Goal: Task Accomplishment & Management: Complete application form

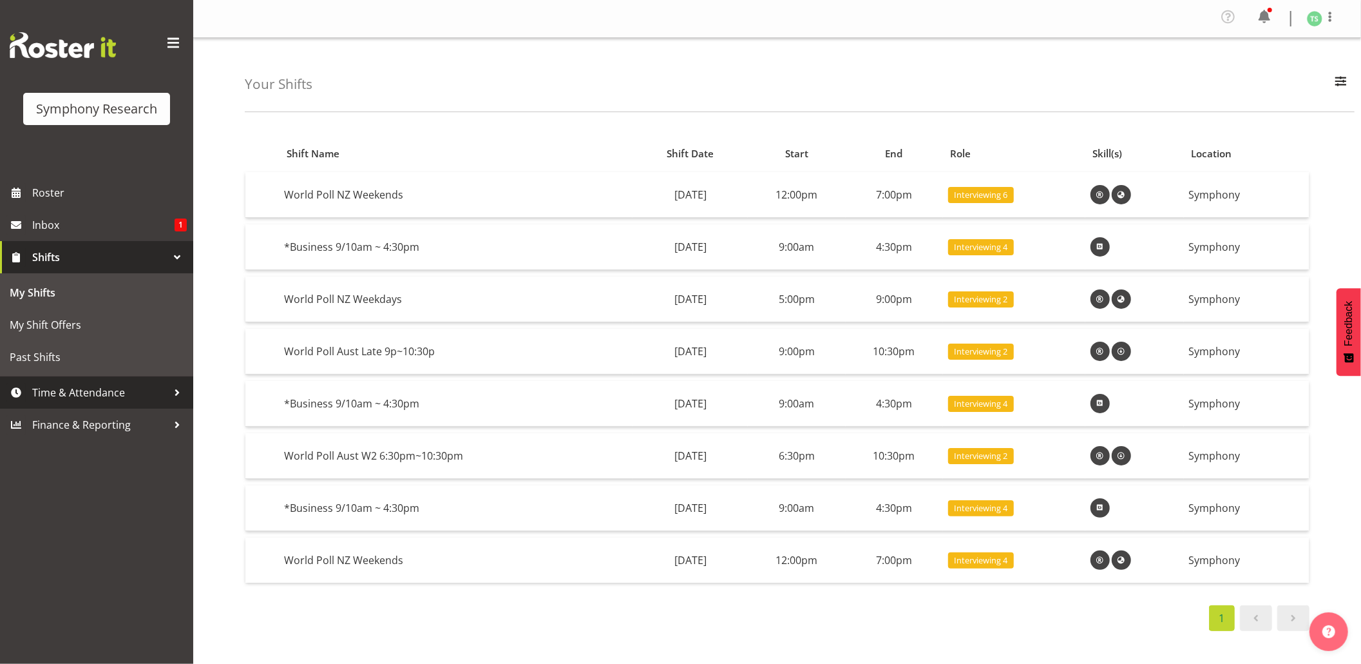
click at [59, 389] on span "Time & Attendance" at bounding box center [99, 392] width 135 height 19
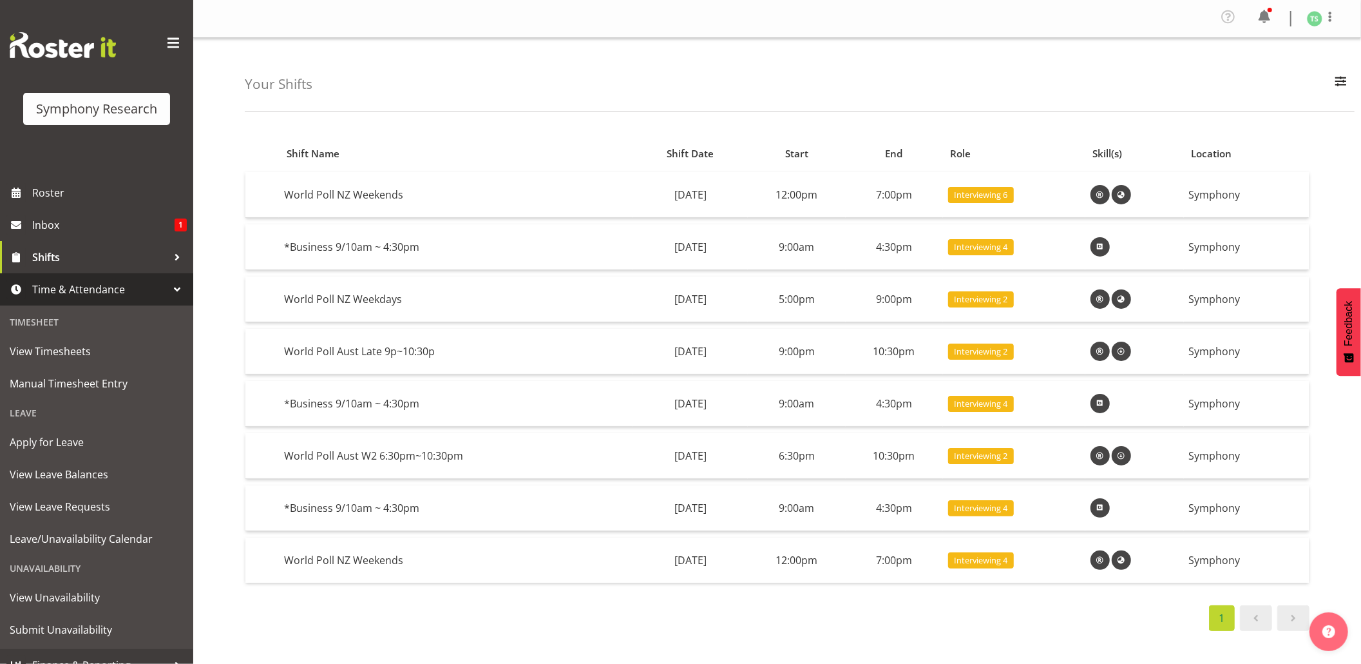
scroll to position [17, 0]
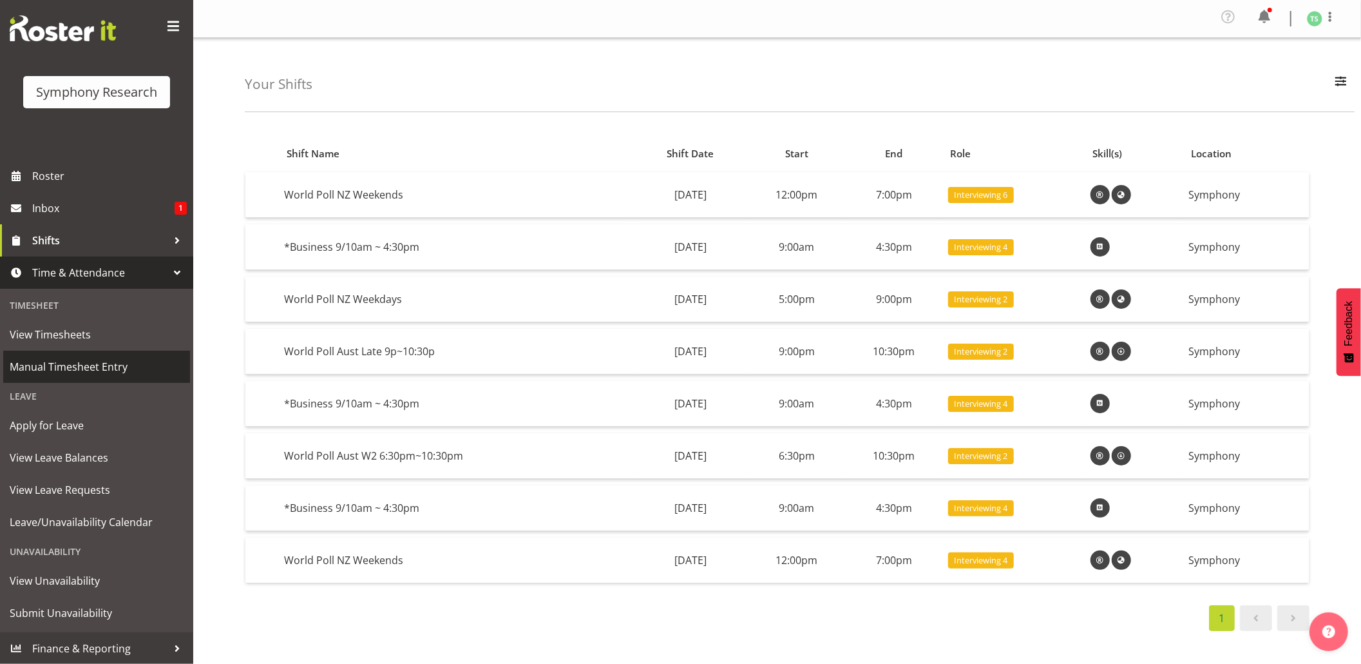
click at [62, 361] on span "Manual Timesheet Entry" at bounding box center [97, 366] width 174 height 19
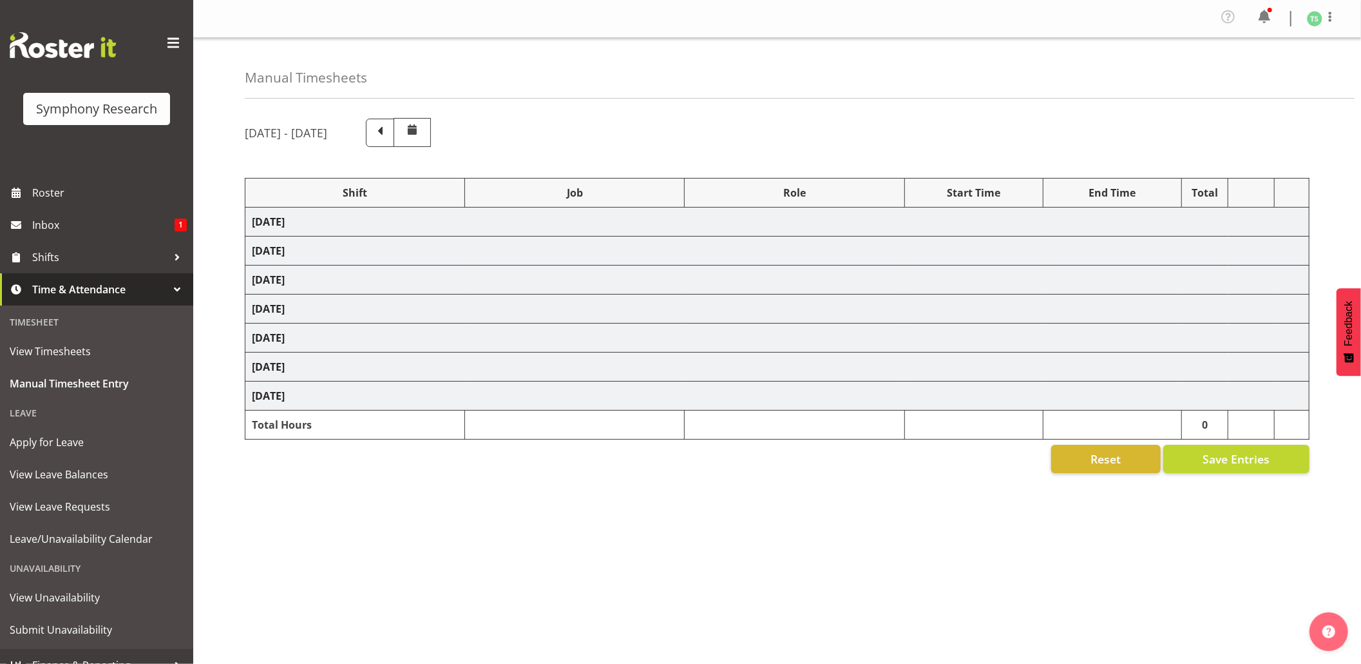
select select "26078"
select select "10576"
select select "26078"
select select "10576"
select select "47"
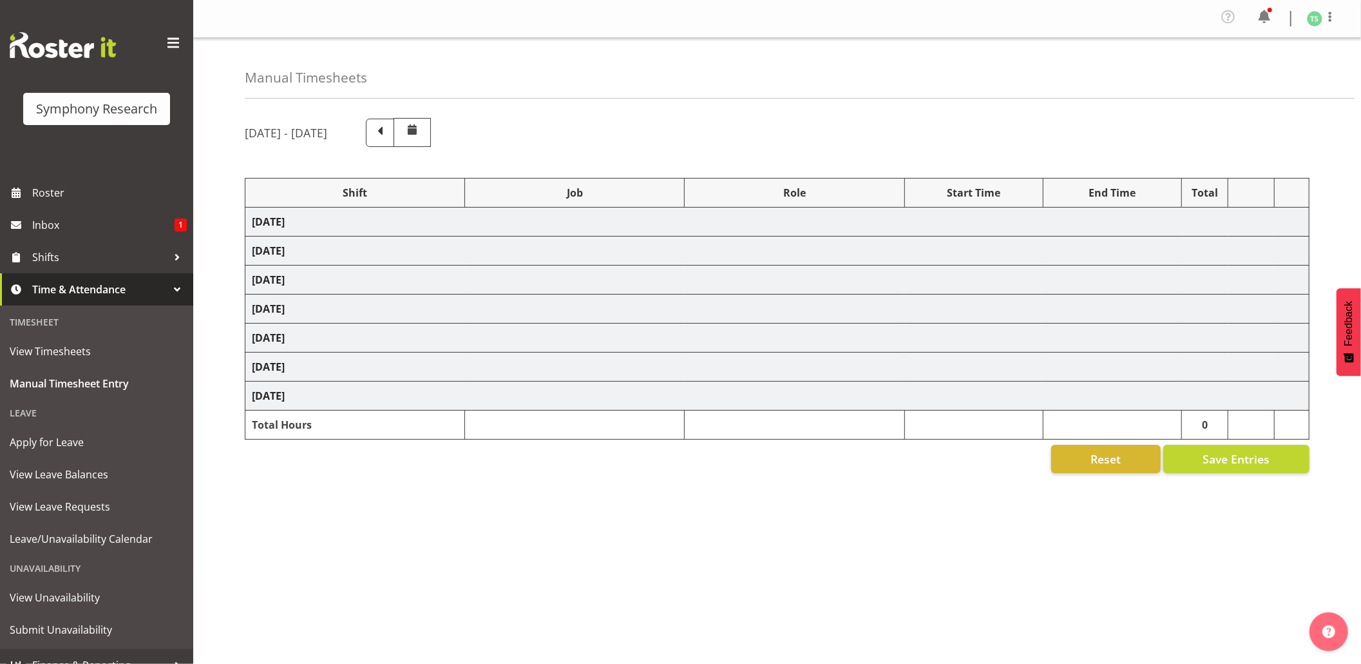
select select "26078"
select select "9426"
select select "47"
select select "56692"
select select "10499"
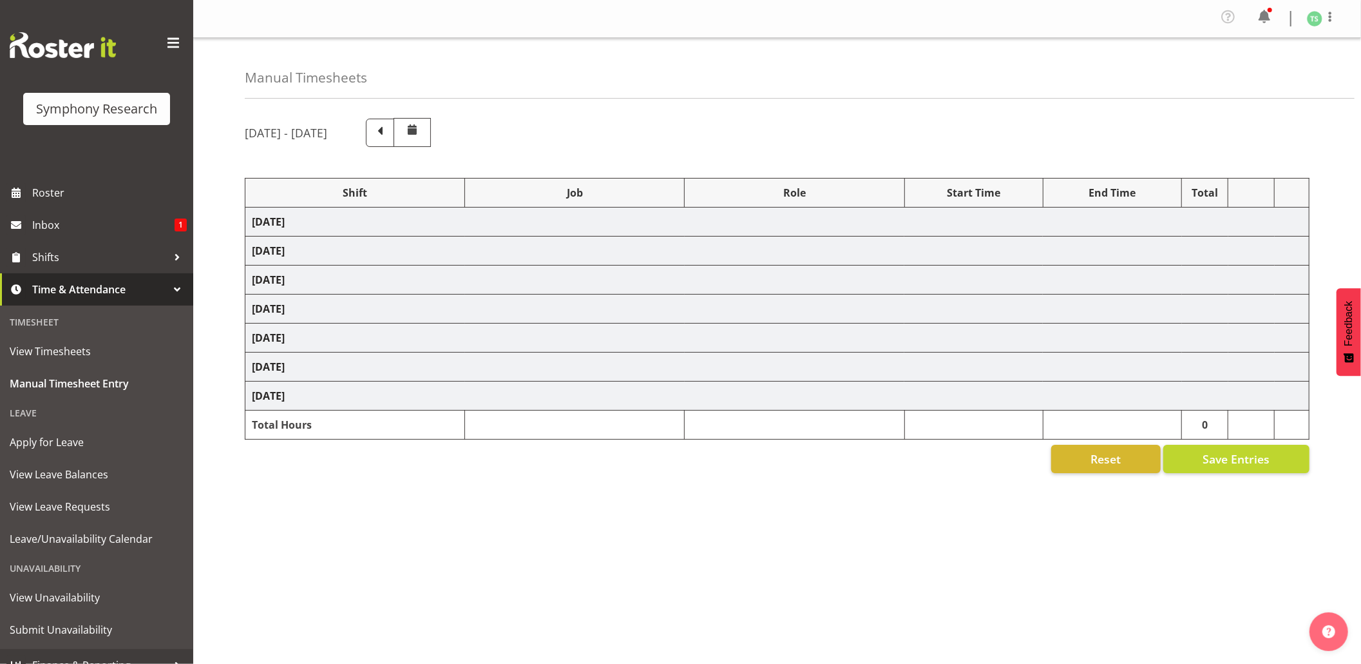
select select "47"
select select "26078"
select select "10576"
select select "47"
select select "26078"
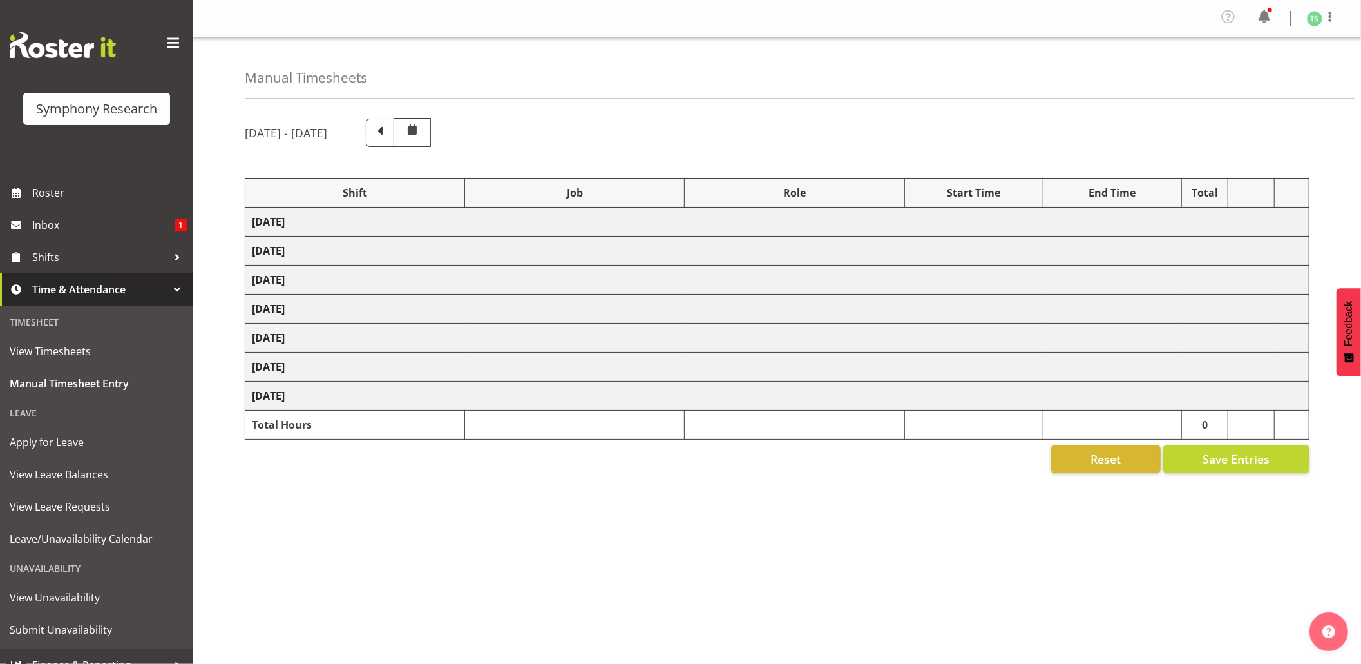
select select "10576"
select select "47"
select select "26078"
select select "10499"
select select "47"
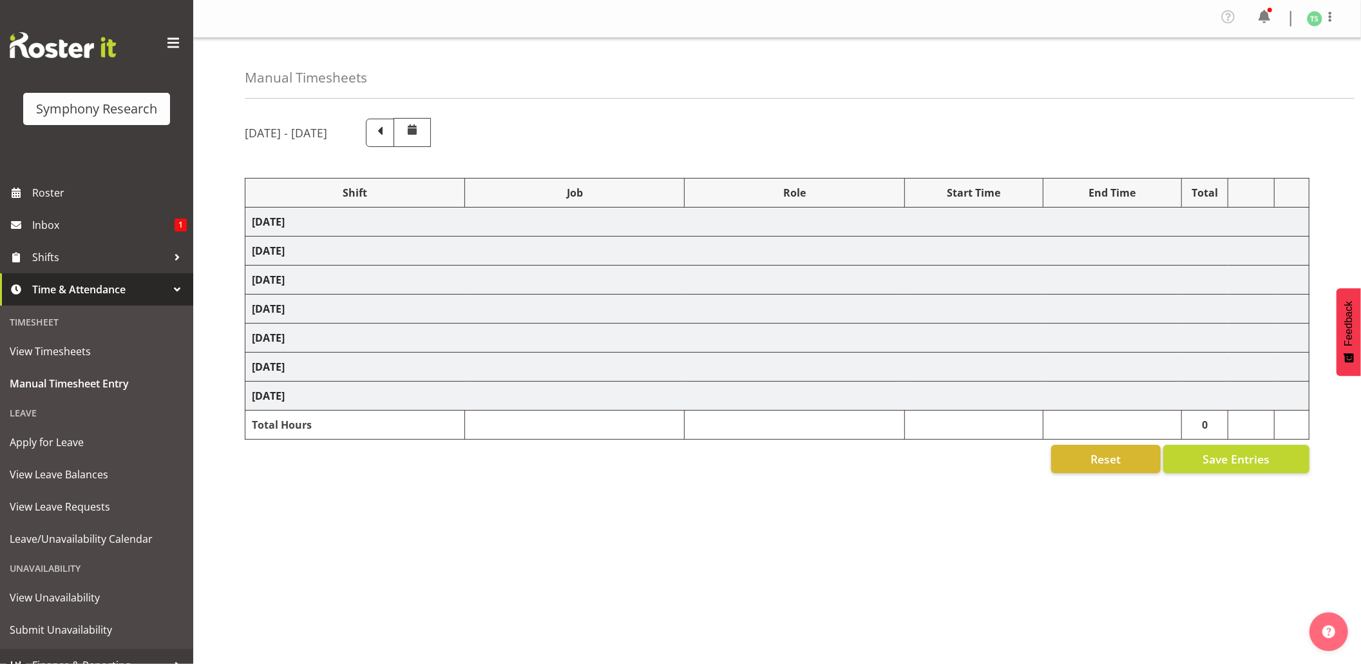
select select "26078"
select select "10527"
select select "47"
select select "10527"
select select "47"
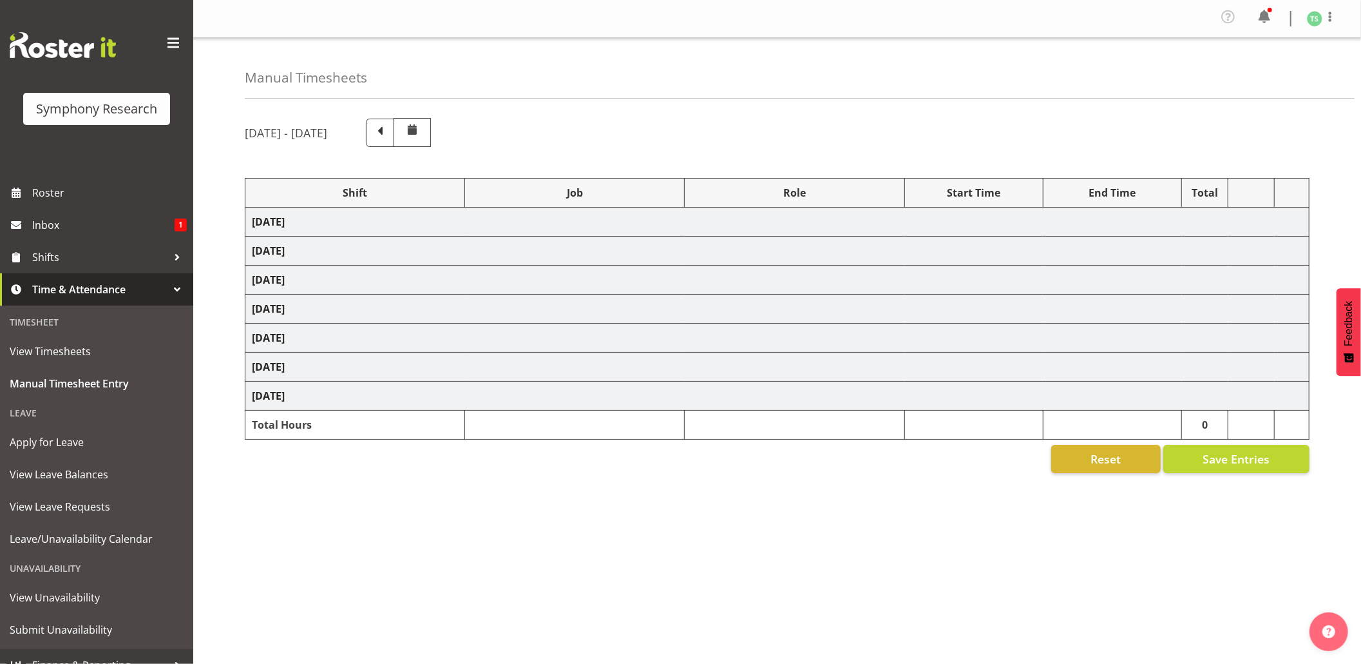
select select "10499"
select select "47"
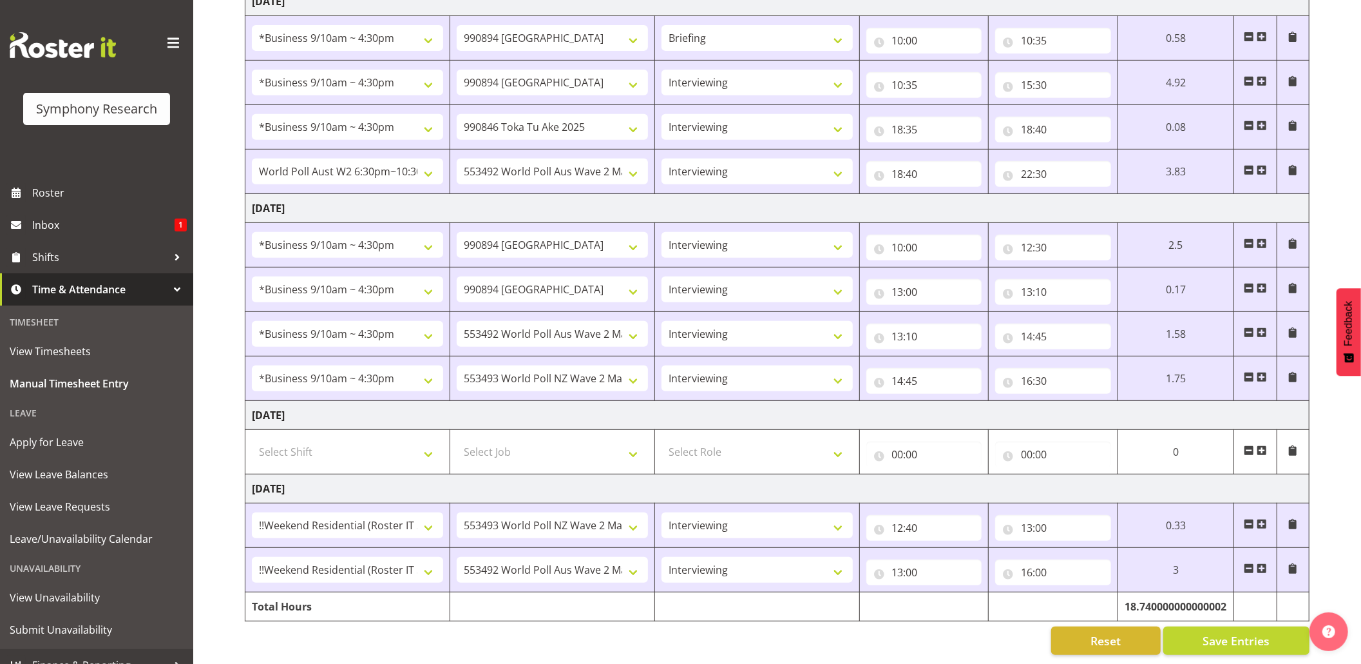
scroll to position [460, 0]
click at [1030, 559] on input "16:00" at bounding box center [1053, 572] width 116 height 26
click at [1083, 592] on select "00 01 02 03 04 05 06 07 08 09 10 11 12 13 14 15 16 17 18 19 20 21 22 23" at bounding box center [1083, 605] width 29 height 26
select select "14"
click at [1069, 592] on select "00 01 02 03 04 05 06 07 08 09 10 11 12 13 14 15 16 17 18 19 20 21 22 23" at bounding box center [1083, 605] width 29 height 26
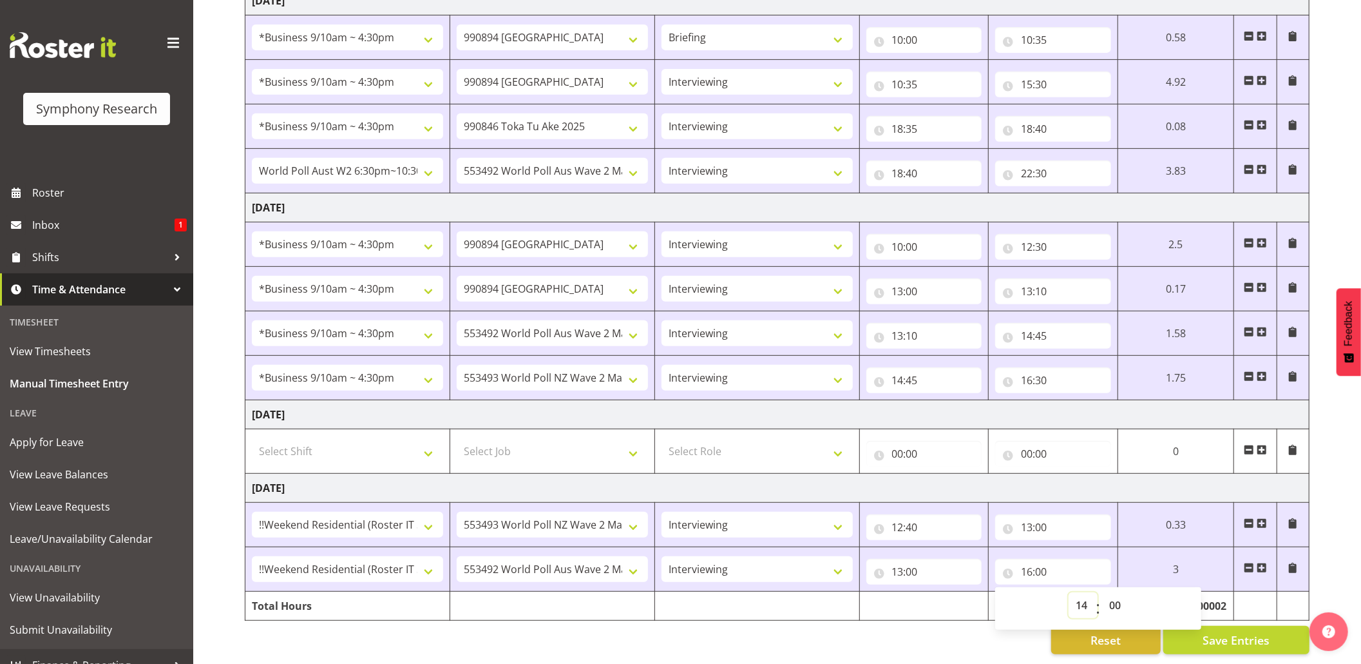
type input "14:00"
click at [1042, 559] on input "14:00" at bounding box center [1053, 572] width 116 height 26
click at [1115, 592] on select "00 01 02 03 04 05 06 07 08 09 10 11 12 13 14 15 16 17 18 19 20 21 22 23 24 25 2…" at bounding box center [1116, 605] width 29 height 26
select select "15"
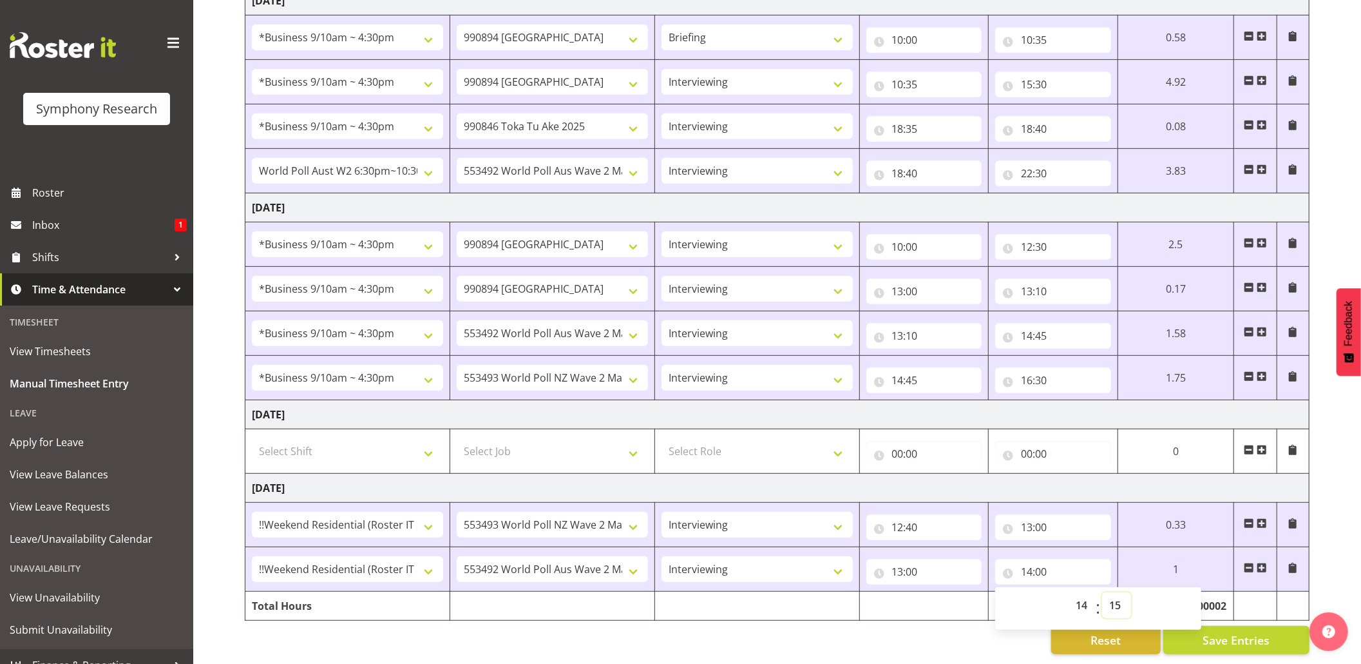
click at [1102, 592] on select "00 01 02 03 04 05 06 07 08 09 10 11 12 13 14 15 16 17 18 19 20 21 22 23 24 25 2…" at bounding box center [1116, 605] width 29 height 26
type input "14:15"
click at [1265, 562] on span at bounding box center [1262, 567] width 10 height 10
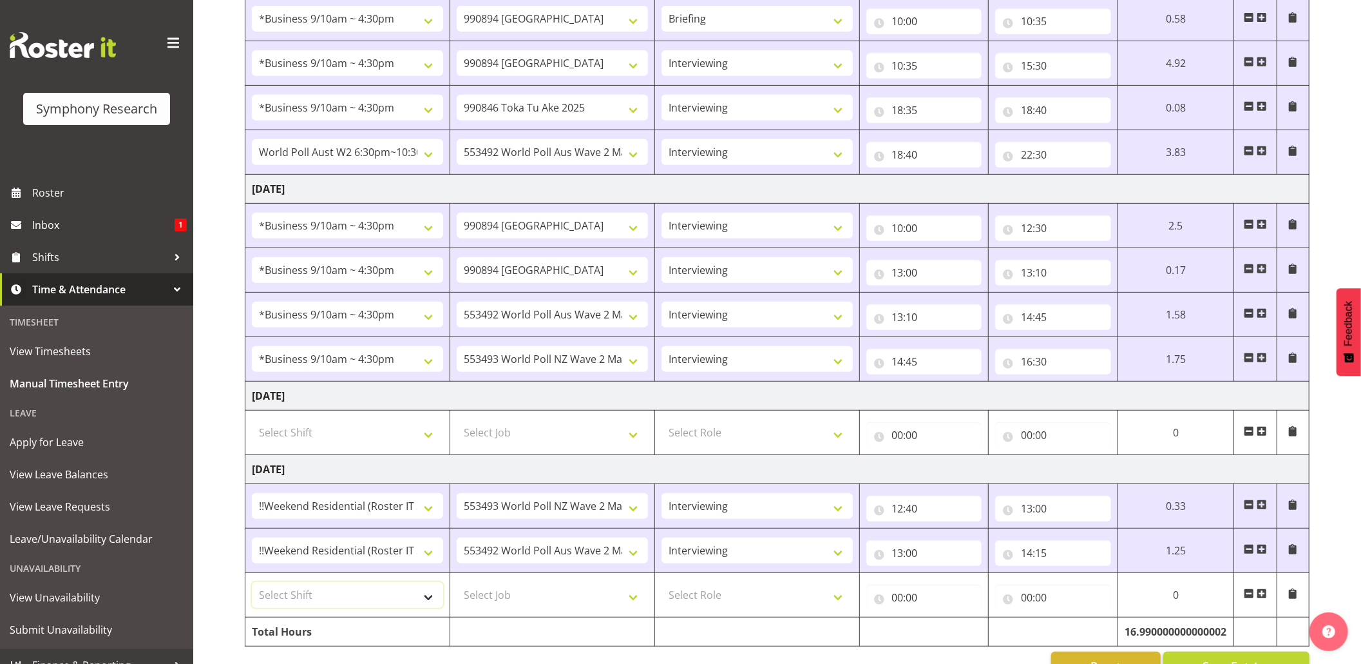
click at [425, 604] on select "Select Shift !!Weekend Residential (Roster IT Shift Label) *Business 9/10am ~ 4…" at bounding box center [347, 595] width 191 height 26
select select "17154"
click at [252, 588] on select "Select Shift !!Weekend Residential (Roster IT Shift Label) *Business 9/10am ~ 4…" at bounding box center [347, 595] width 191 height 26
click at [638, 594] on select "Select Job 550060 IF Admin 553492 World Poll Aus Wave 2 Main 2025 553493 World …" at bounding box center [552, 595] width 191 height 26
select select "10499"
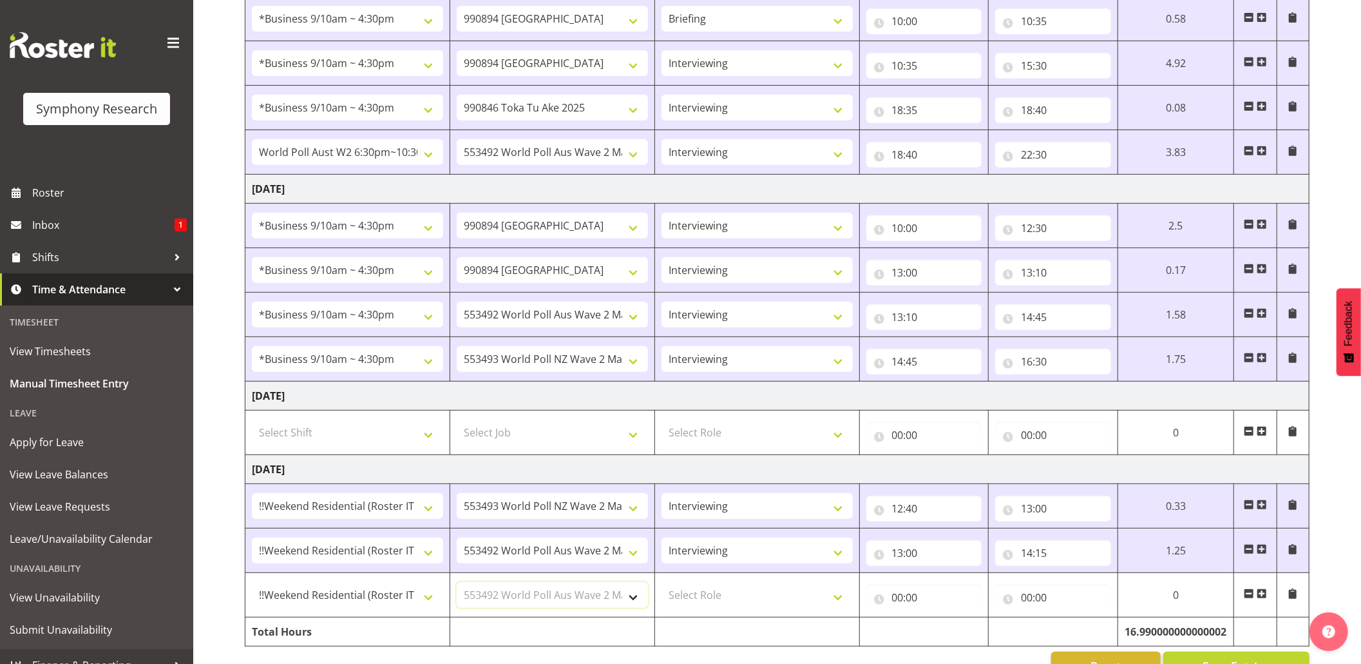
click at [457, 588] on select "Select Job 550060 IF Admin 553492 World Poll Aus Wave 2 Main 2025 553493 World …" at bounding box center [552, 595] width 191 height 26
click at [836, 604] on select "Select Role Briefing Interviewing" at bounding box center [757, 595] width 191 height 26
select select "47"
click at [662, 588] on select "Select Role Briefing Interviewing" at bounding box center [757, 595] width 191 height 26
click at [895, 602] on input "00:00" at bounding box center [925, 597] width 116 height 26
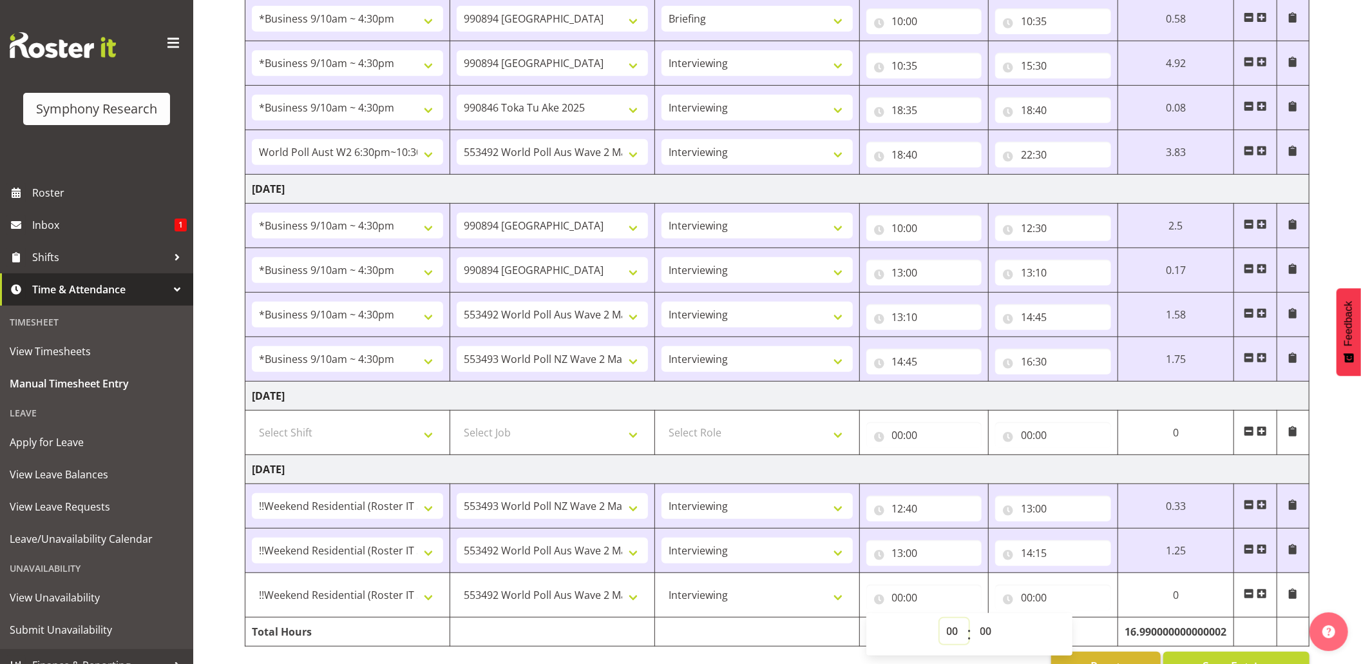
click at [945, 640] on select "00 01 02 03 04 05 06 07 08 09 10 11 12 13 14 15 16 17 18 19 20 21 22 23" at bounding box center [954, 631] width 29 height 26
select select "14"
click at [940, 624] on select "00 01 02 03 04 05 06 07 08 09 10 11 12 13 14 15 16 17 18 19 20 21 22 23" at bounding box center [954, 631] width 29 height 26
type input "14:00"
click at [915, 603] on input "14:00" at bounding box center [925, 597] width 116 height 26
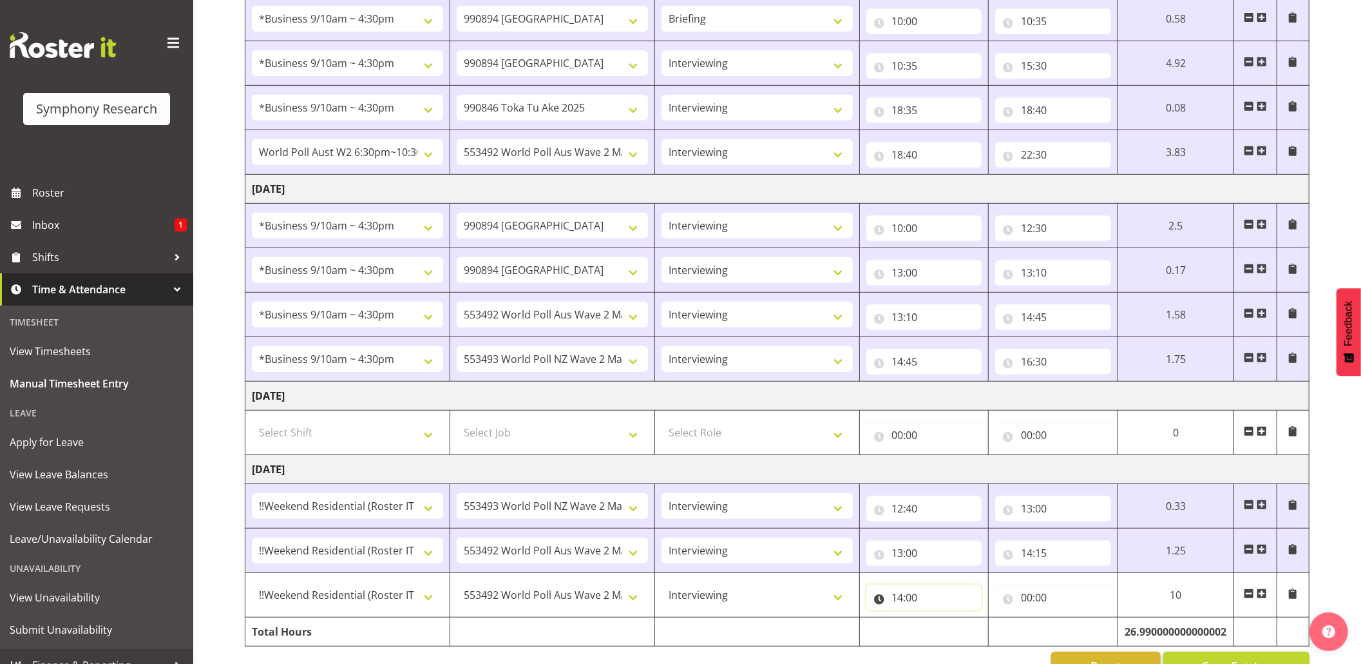
click at [915, 603] on input "14:00" at bounding box center [925, 597] width 116 height 26
click at [993, 635] on select "00 01 02 03 04 05 06 07 08 09 10 11 12 13 14 15 16 17 18 19 20 21 22 23 24 25 2…" at bounding box center [988, 631] width 29 height 26
select select "45"
click at [974, 624] on select "00 01 02 03 04 05 06 07 08 09 10 11 12 13 14 15 16 17 18 19 20 21 22 23 24 25 2…" at bounding box center [988, 631] width 29 height 26
type input "14:45"
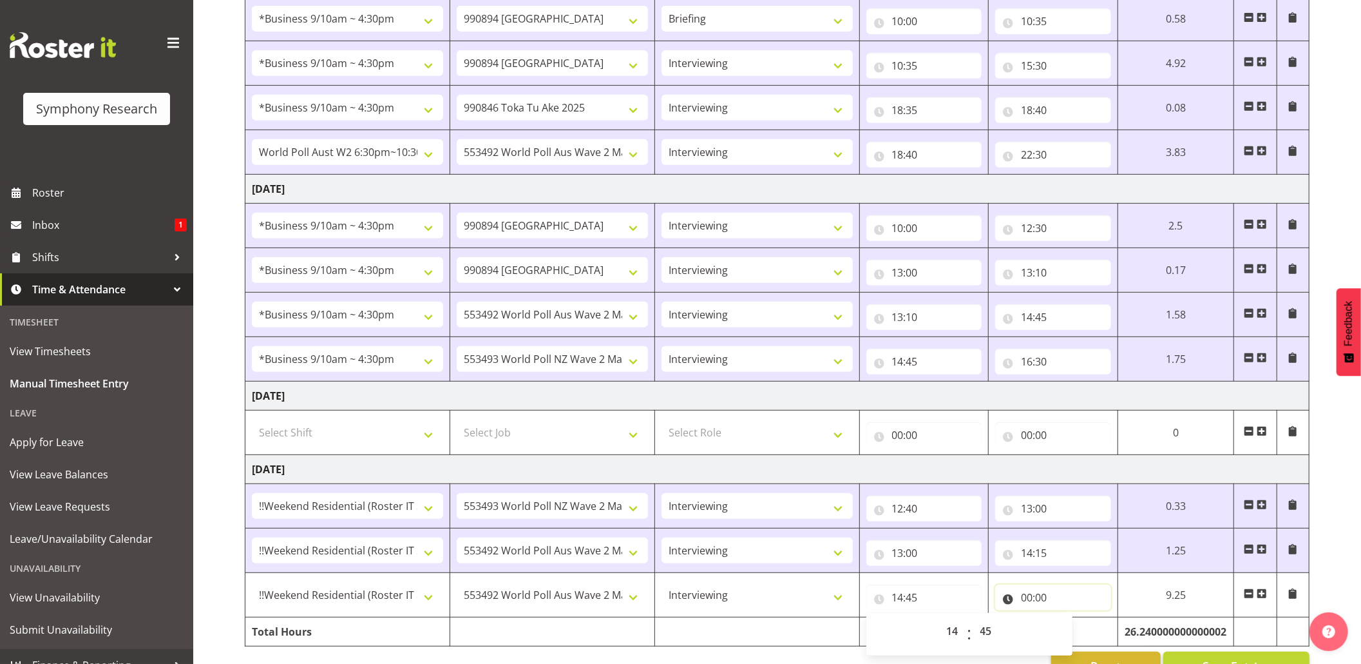
click at [1028, 604] on input "00:00" at bounding box center [1053, 597] width 116 height 26
click at [1026, 601] on input "00:00" at bounding box center [1053, 597] width 116 height 26
click at [1028, 599] on input "00:00" at bounding box center [1053, 597] width 116 height 26
click at [1079, 643] on select "00 01 02 03 04 05 06 07 08 09 10 11 12 13 14 15 16 17 18 19 20 21 22 23" at bounding box center [1083, 631] width 29 height 26
select select "19"
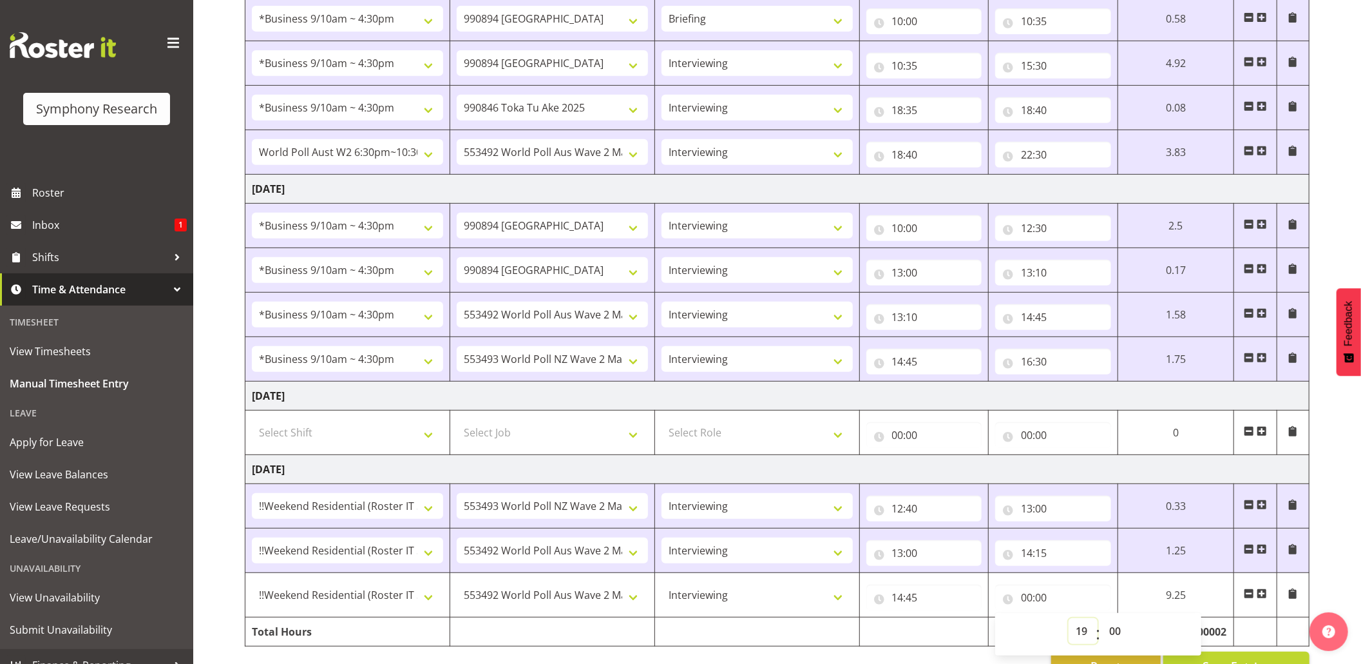
click at [1069, 624] on select "00 01 02 03 04 05 06 07 08 09 10 11 12 13 14 15 16 17 18 19 20 21 22 23" at bounding box center [1083, 631] width 29 height 26
type input "19:00"
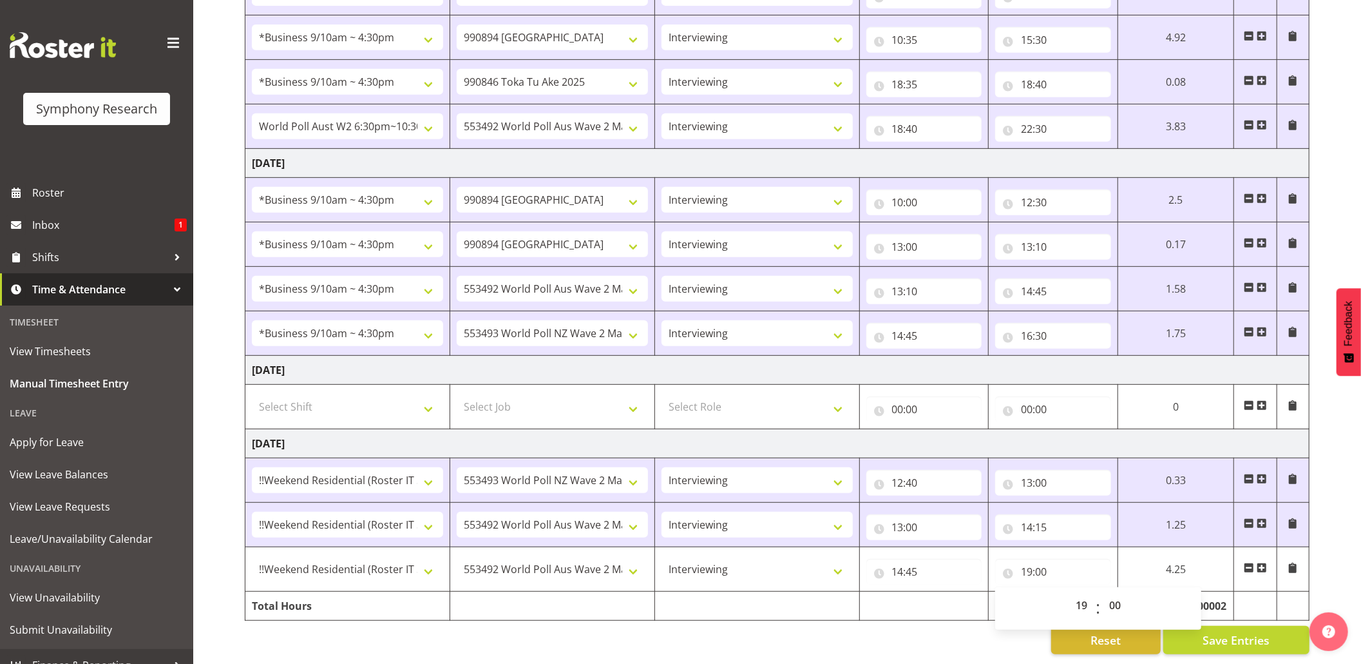
drag, startPoint x: 1328, startPoint y: 528, endPoint x: 1336, endPoint y: 549, distance: 22.3
click at [1329, 528] on div "August 25th - August 31st 2025 Shift Job Role Start Time End Time Total Monday …" at bounding box center [803, 142] width 1117 height 1041
click at [1225, 626] on button "Save Entries" at bounding box center [1237, 640] width 146 height 28
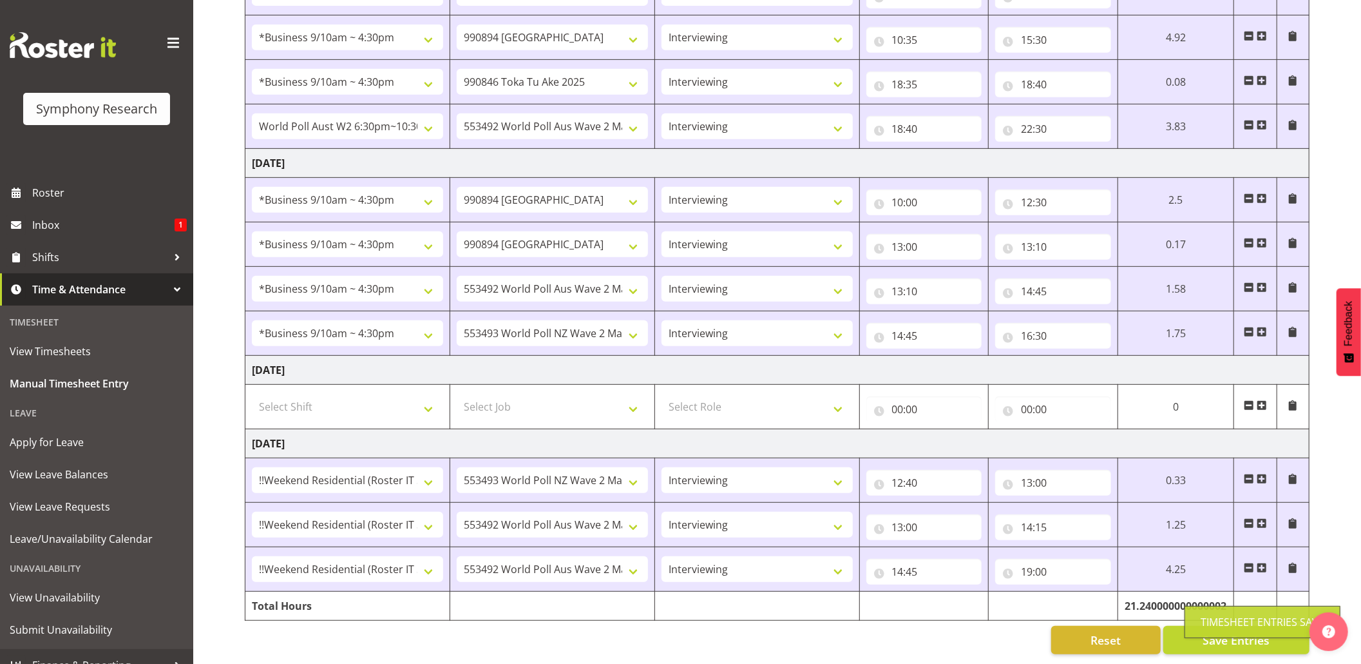
click at [1204, 624] on div "Timesheet Entries Save" at bounding box center [1263, 621] width 124 height 15
click at [1204, 631] on span "Save Entries" at bounding box center [1236, 639] width 67 height 17
click at [1227, 617] on div "Timesheet Entries Save" at bounding box center [1263, 621] width 124 height 15
click at [1219, 621] on div "Timesheet Entries Save" at bounding box center [1263, 621] width 124 height 15
click at [1184, 626] on button "Save Entries" at bounding box center [1237, 640] width 146 height 28
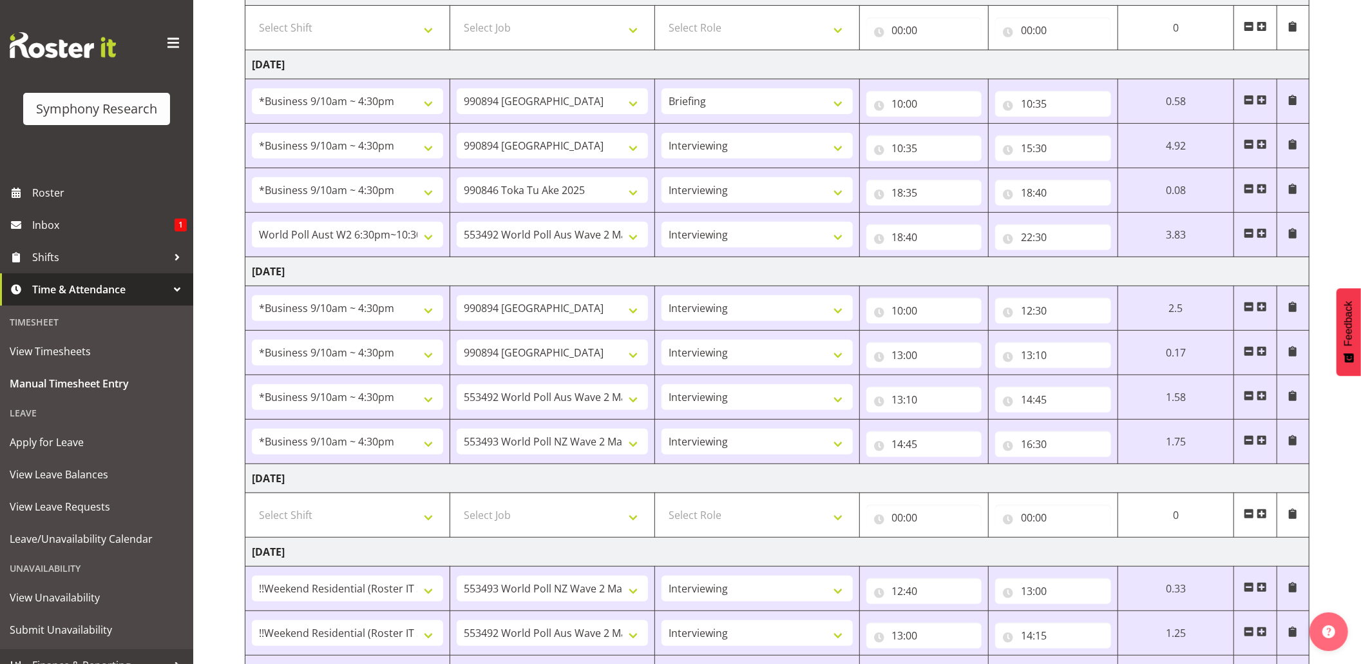
scroll to position [374, 0]
click at [1042, 110] on input "10:35" at bounding box center [1053, 107] width 116 height 26
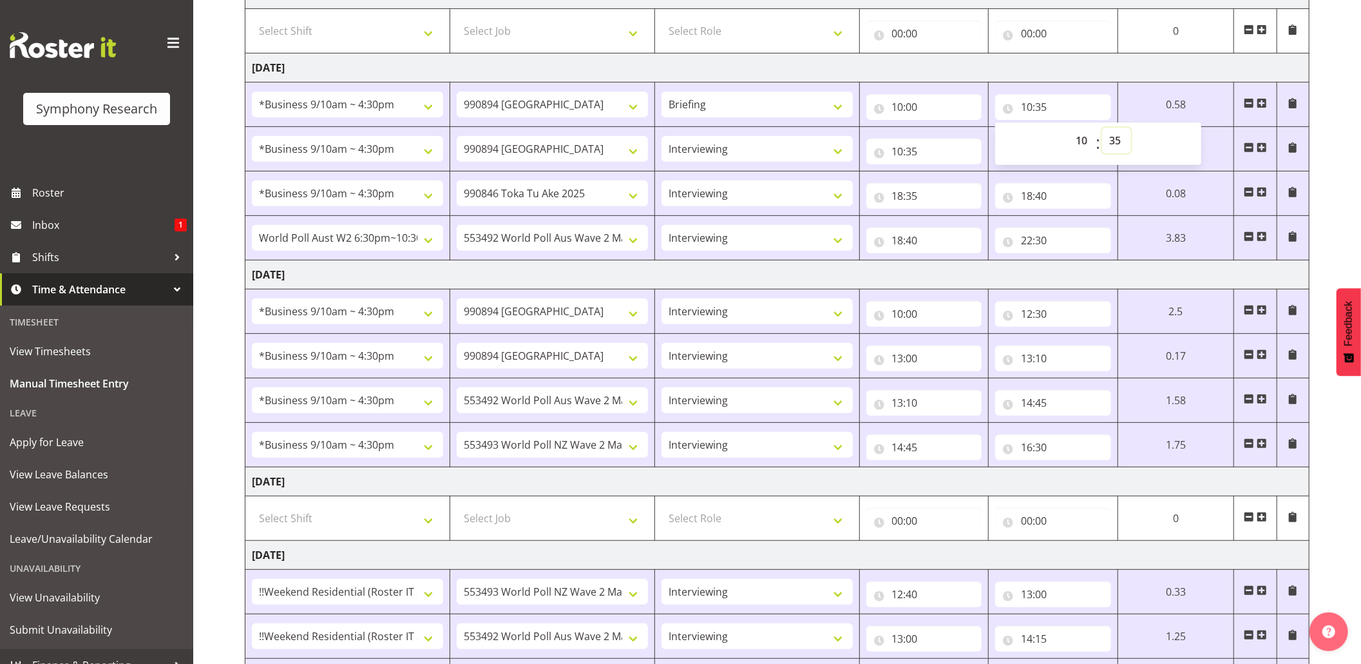
click at [1112, 137] on select "00 01 02 03 04 05 06 07 08 09 10 11 12 13 14 15 16 17 18 19 20 21 22 23 24 25 2…" at bounding box center [1116, 141] width 29 height 26
select select "0"
click at [1131, 131] on select "00 01 02 03 04 05 06 07 08 09 10 11 12 13 14 15 16 17 18 19 20 21 22 23 24 25 2…" at bounding box center [1116, 141] width 29 height 26
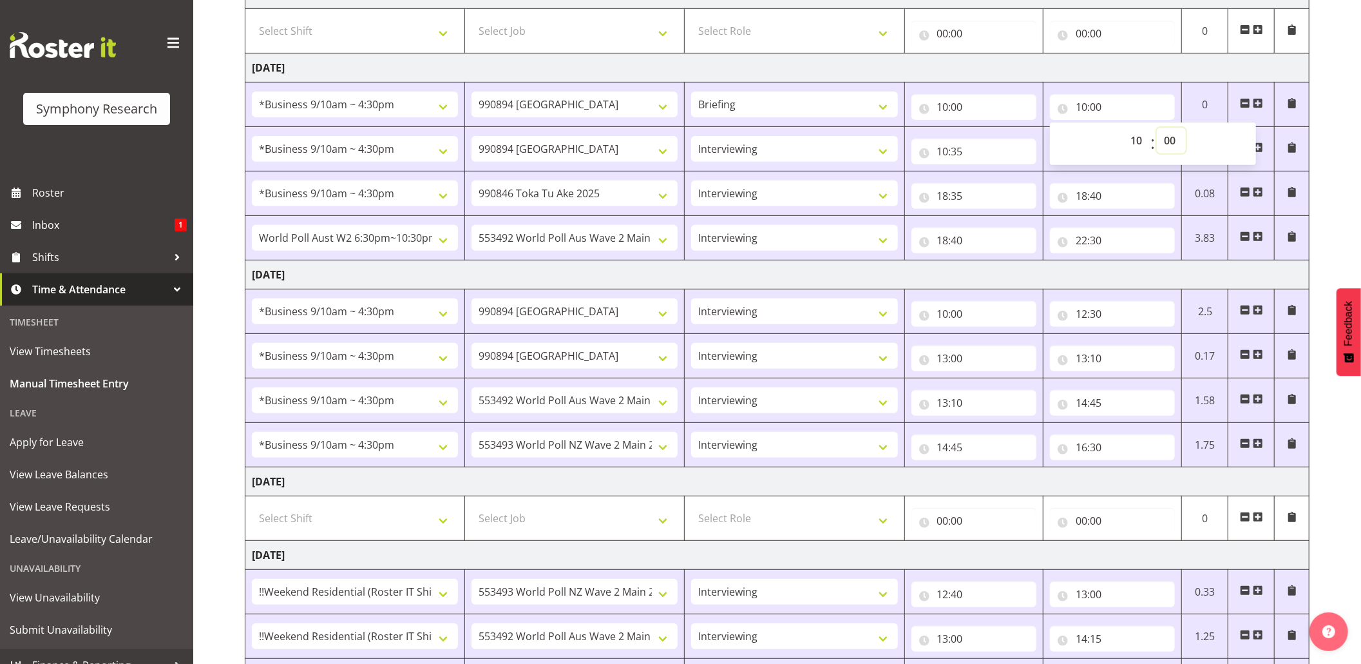
scroll to position [505, 0]
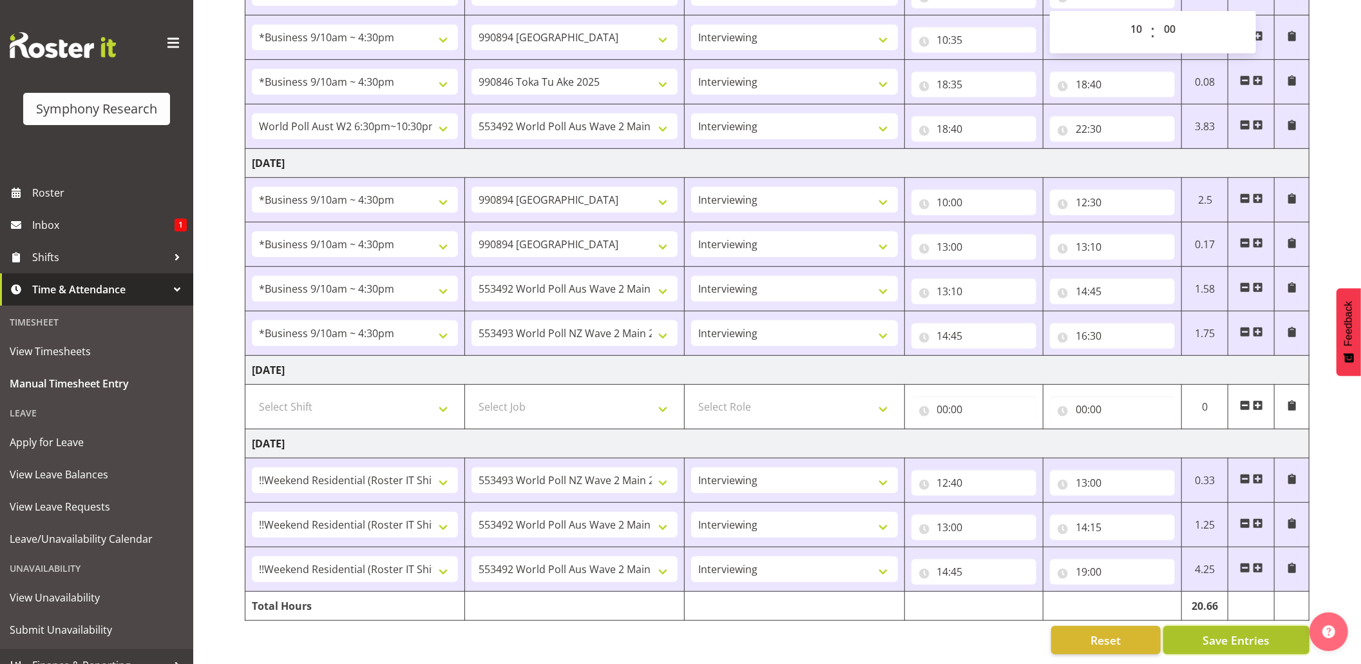
click at [1214, 631] on span "Save Entries" at bounding box center [1236, 639] width 67 height 17
type input "10:35"
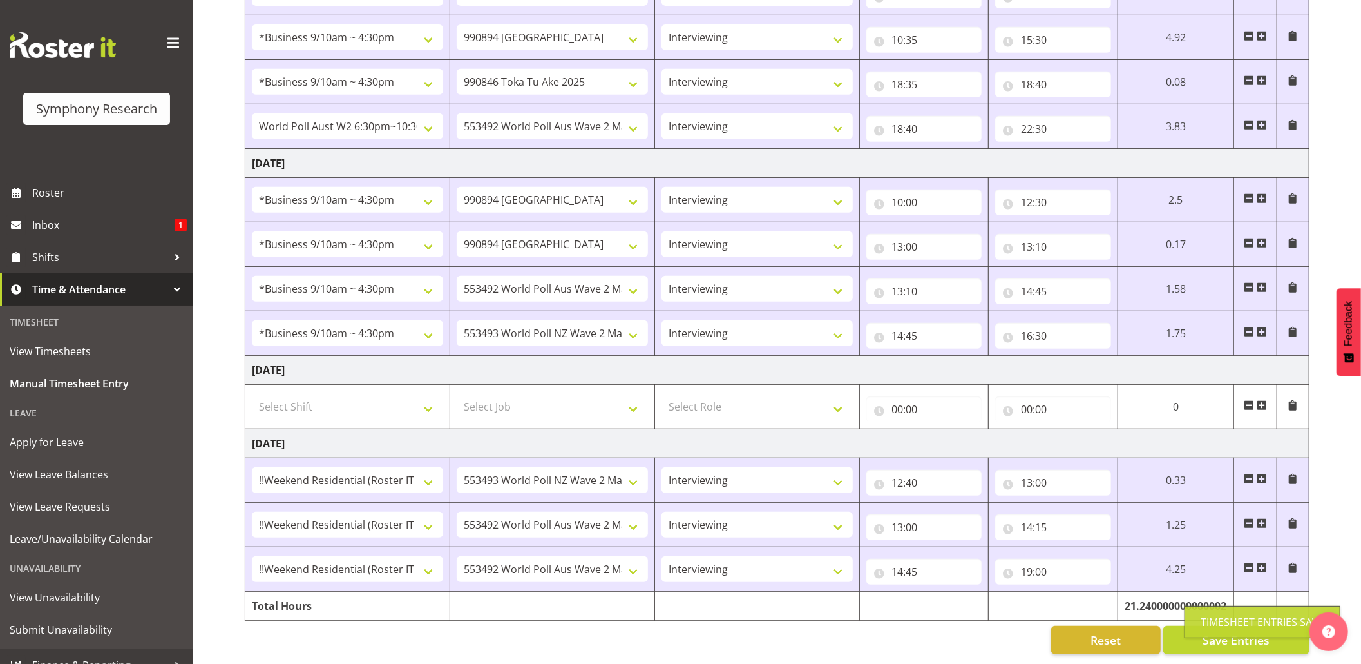
click at [1214, 620] on div "Timesheet Entries Save" at bounding box center [1263, 621] width 124 height 15
click at [1205, 631] on span "Save Entries" at bounding box center [1236, 639] width 67 height 17
click at [1205, 624] on div "Timesheet Entries Save" at bounding box center [1263, 621] width 124 height 15
click at [1205, 631] on span "Save Entries" at bounding box center [1236, 639] width 67 height 17
